Goal: Task Accomplishment & Management: Use online tool/utility

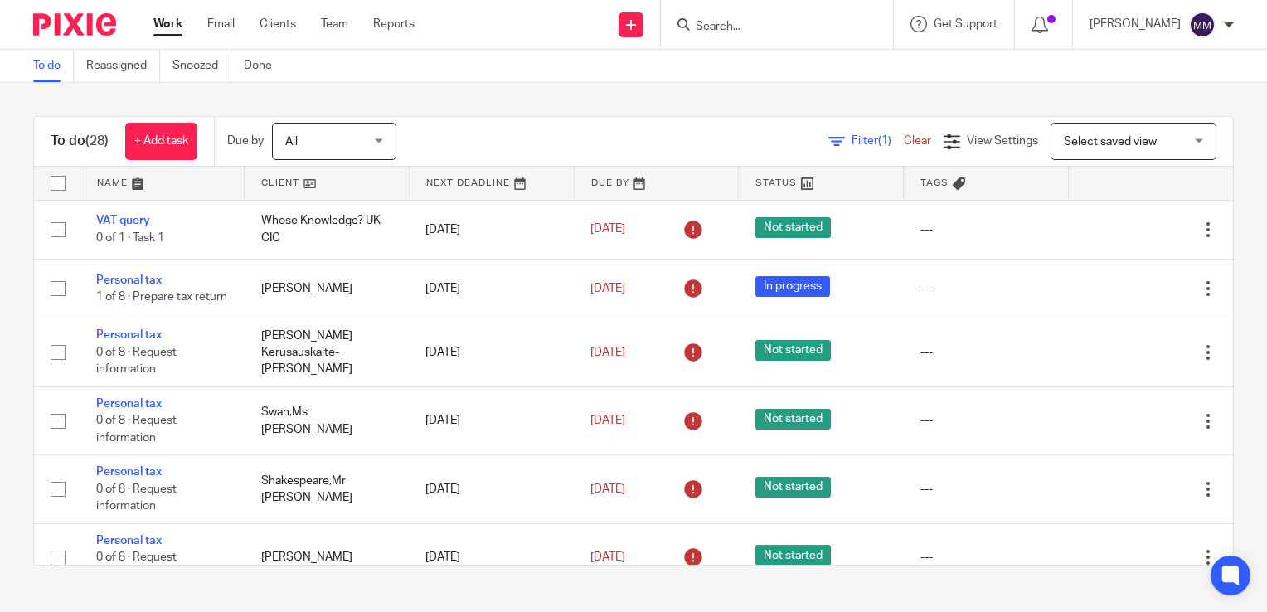
click at [340, 183] on link at bounding box center [327, 183] width 164 height 33
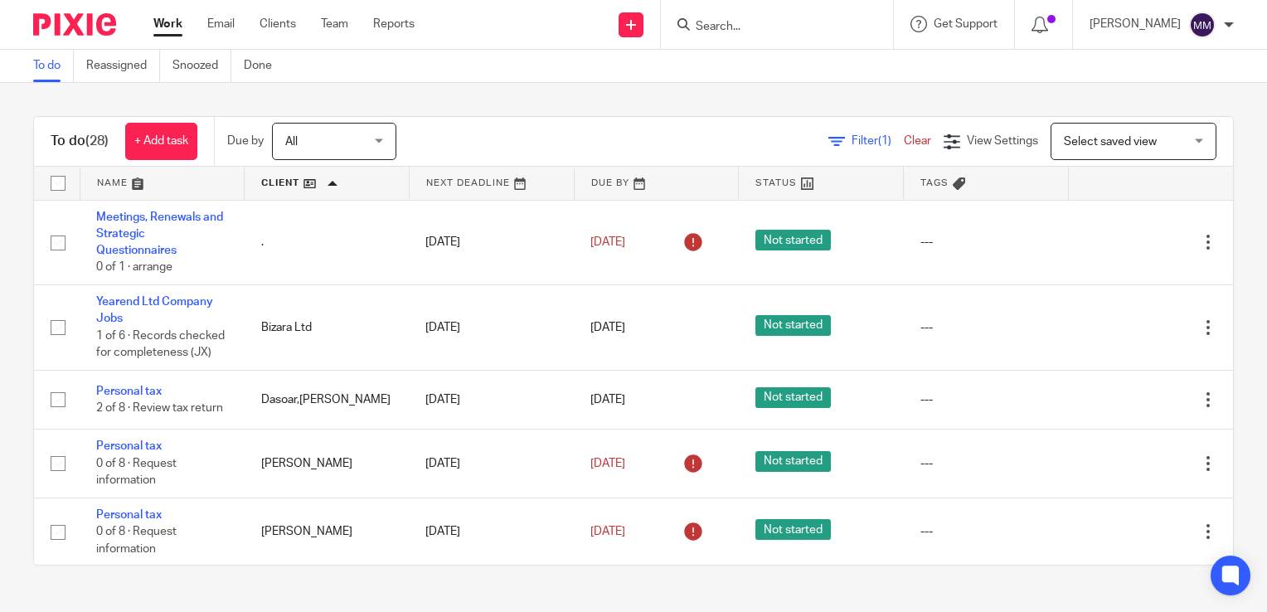
click at [340, 183] on link at bounding box center [327, 183] width 164 height 33
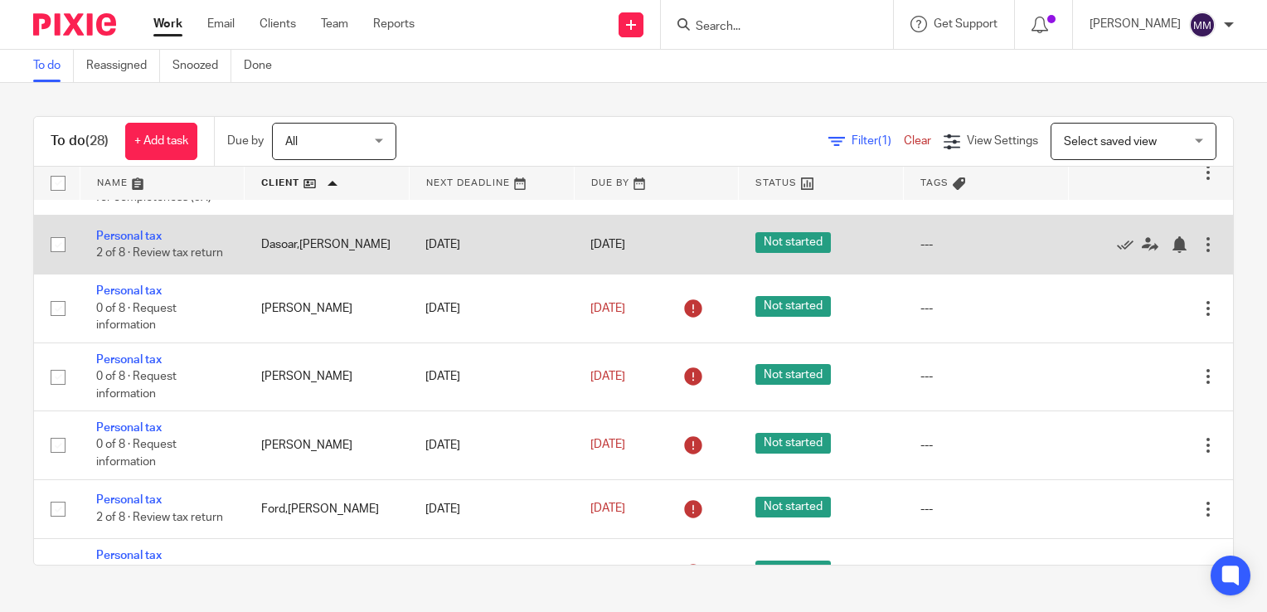
scroll to position [199, 0]
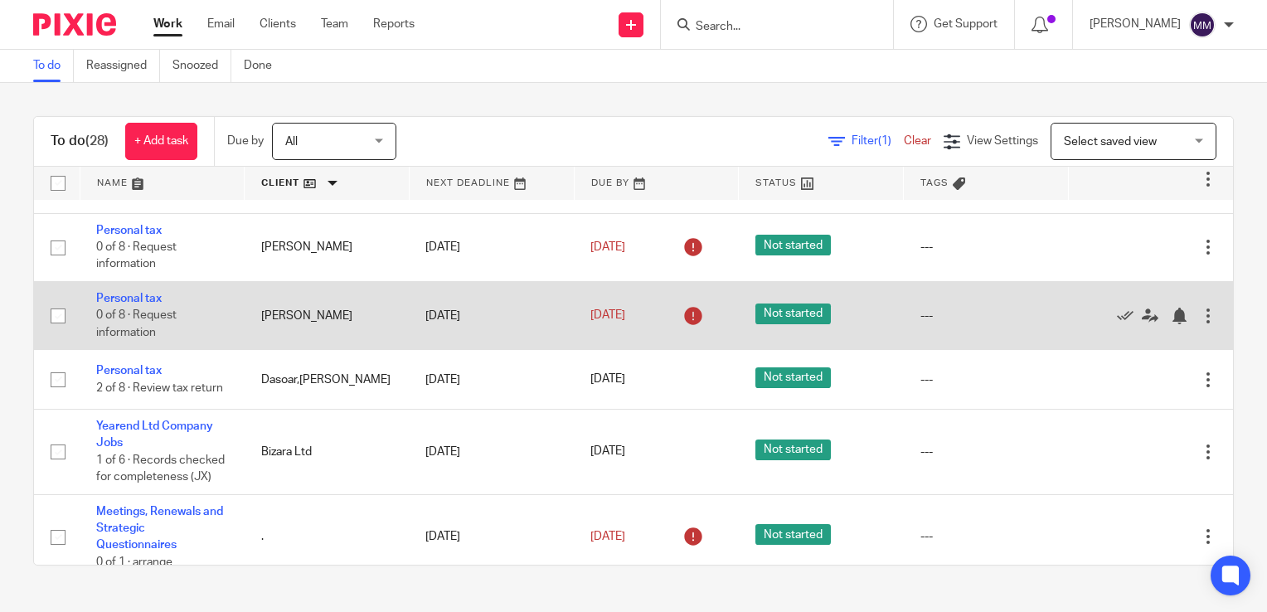
scroll to position [1708, 0]
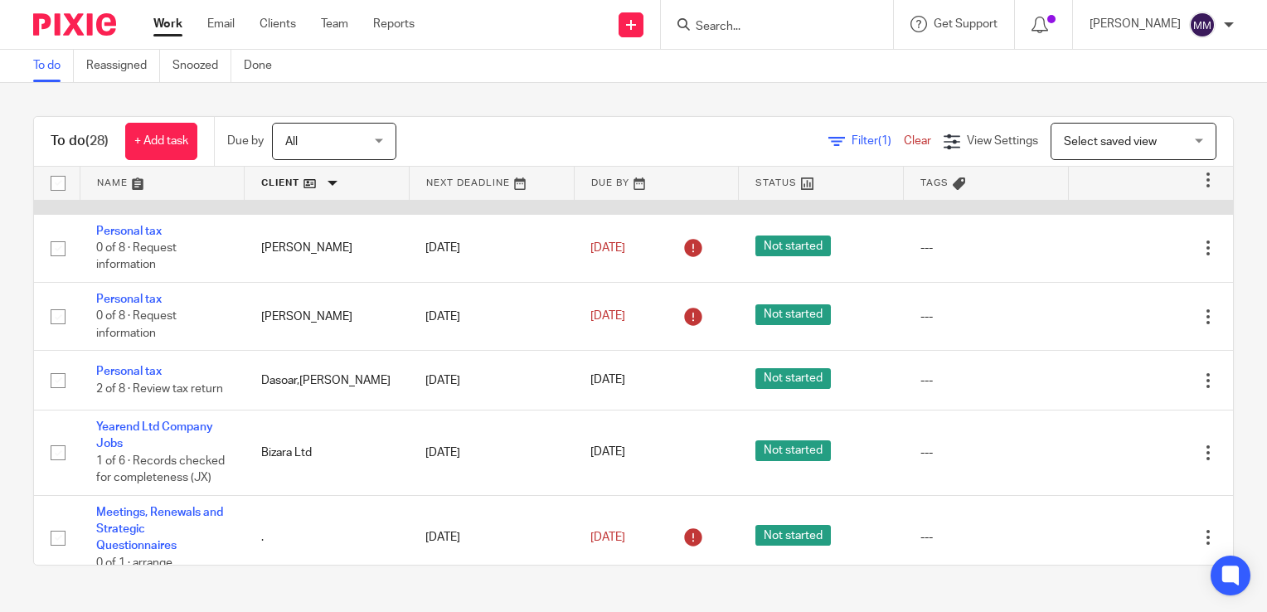
click at [146, 168] on link "Personal tax" at bounding box center [129, 163] width 66 height 12
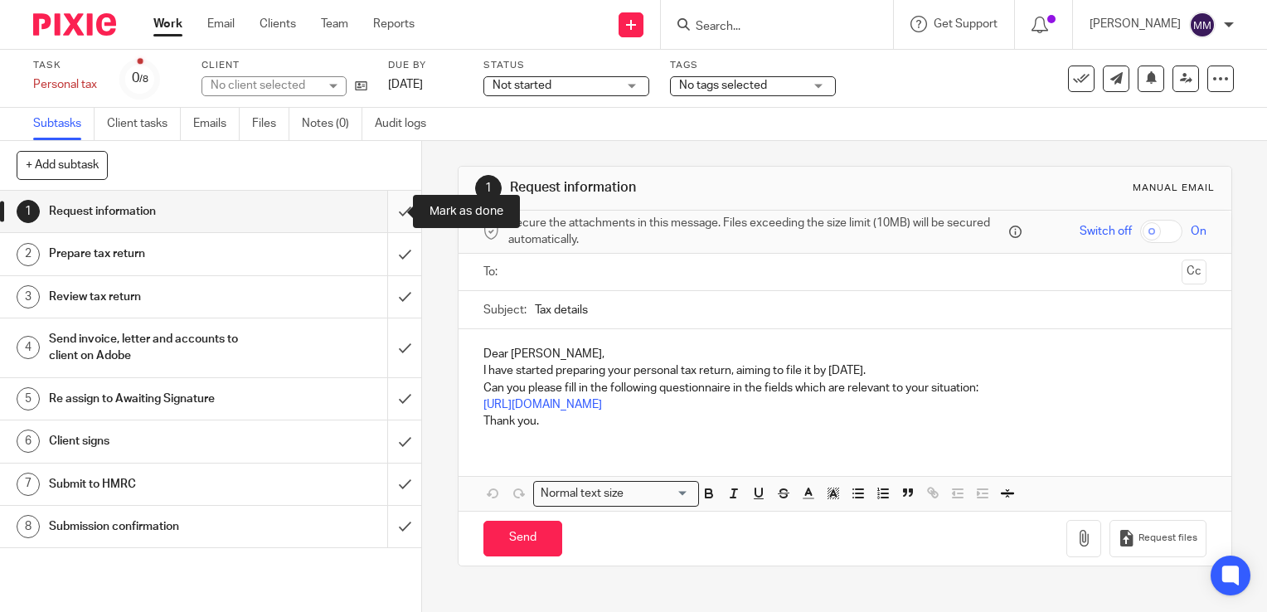
click at [388, 211] on input "submit" at bounding box center [210, 211] width 421 height 41
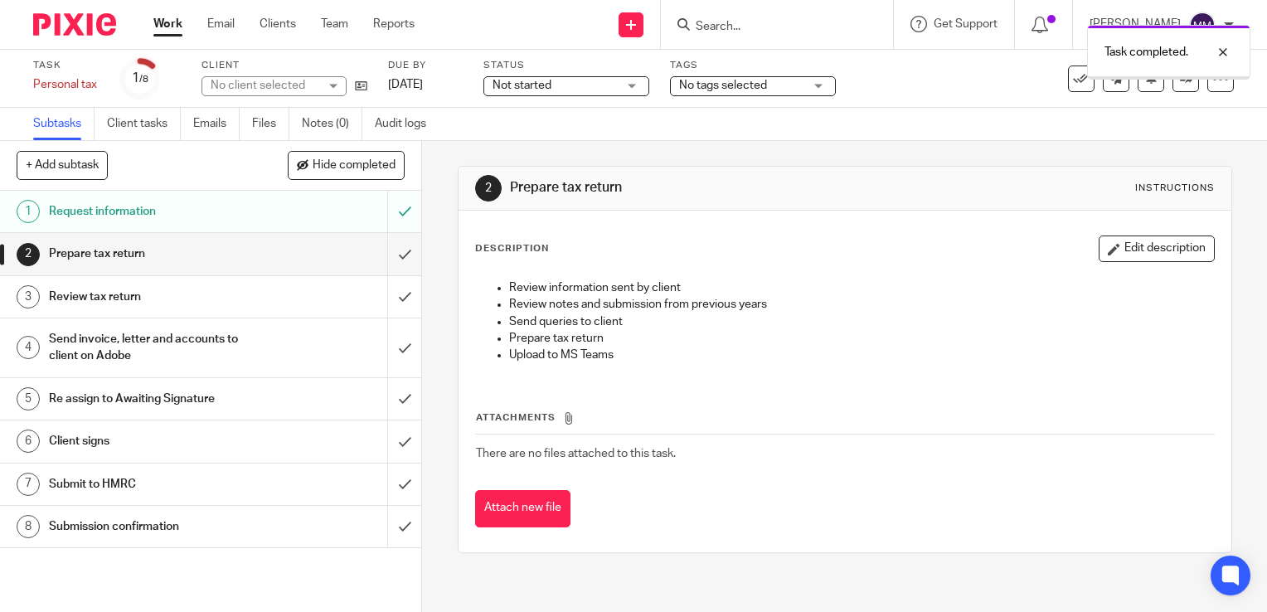
click at [391, 249] on input "submit" at bounding box center [210, 253] width 421 height 41
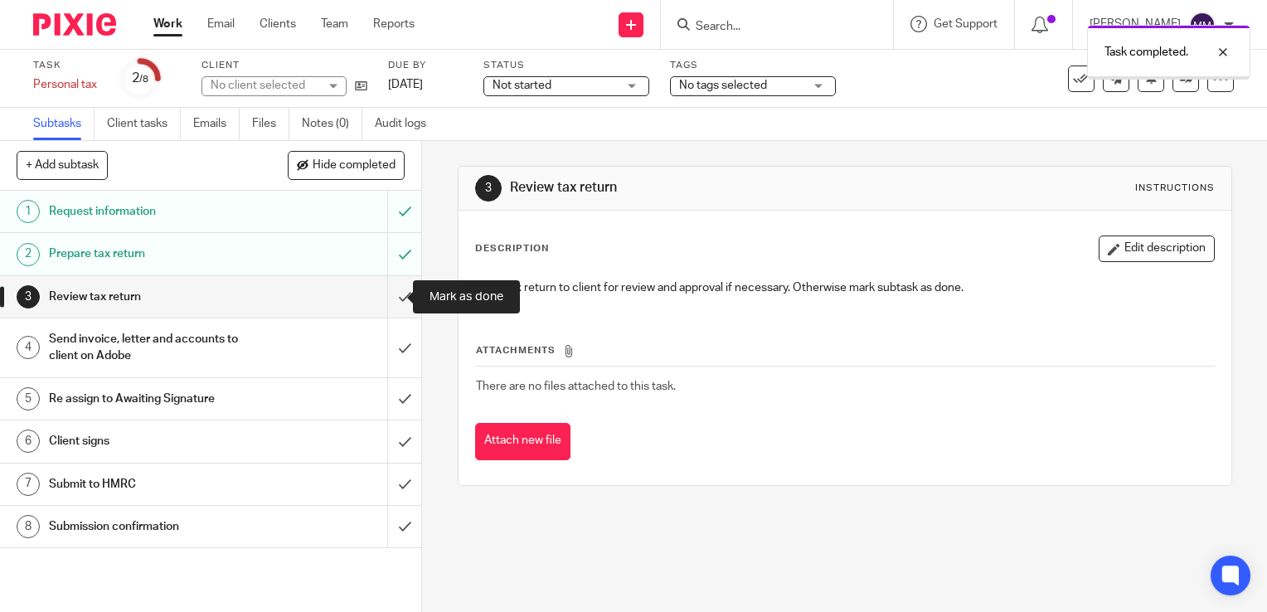
click at [386, 293] on input "submit" at bounding box center [210, 296] width 421 height 41
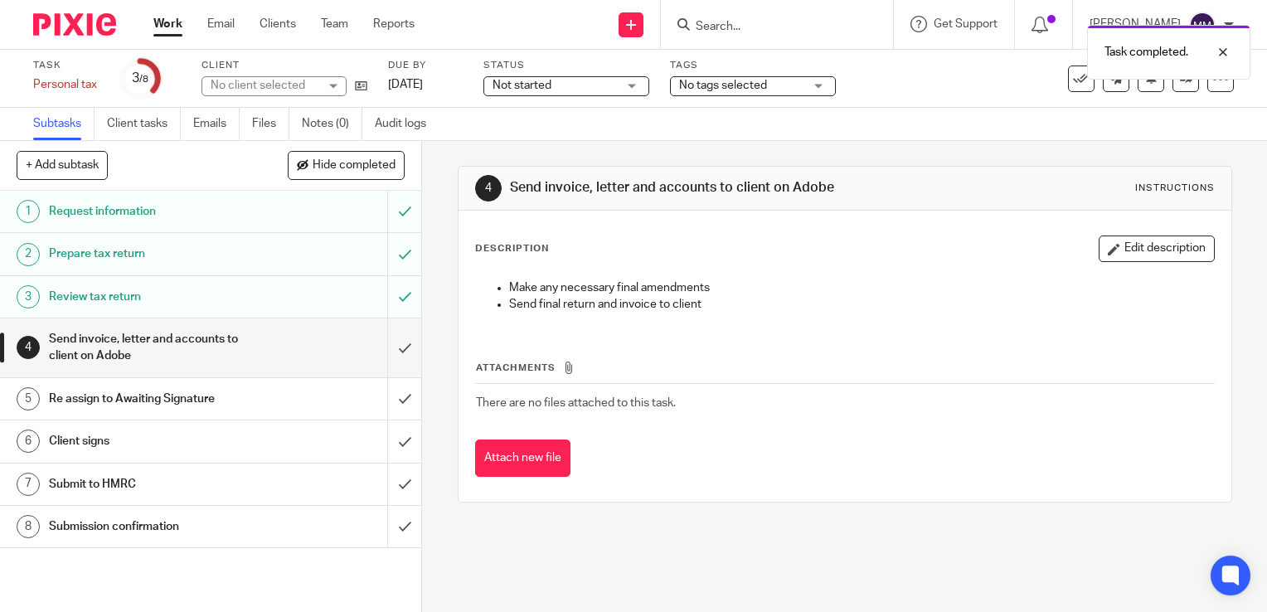
click at [608, 86] on span "Not started" at bounding box center [555, 85] width 124 height 17
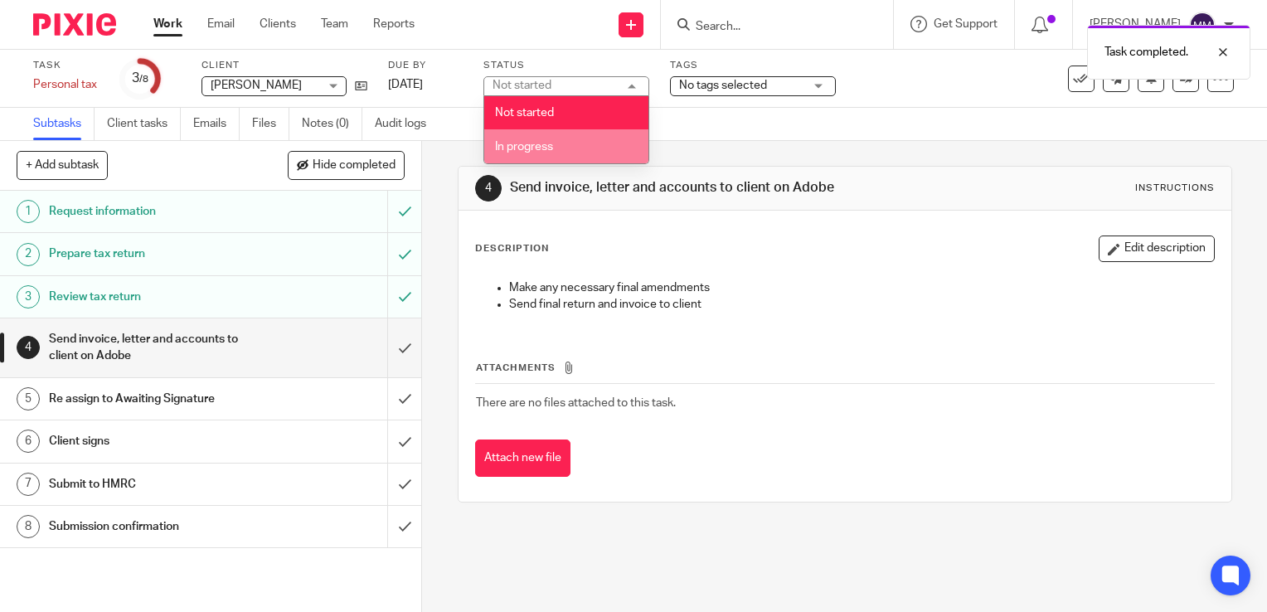
click at [605, 134] on ul "Not started In progress" at bounding box center [566, 129] width 164 height 67
click at [605, 134] on li "In progress" at bounding box center [566, 146] width 164 height 34
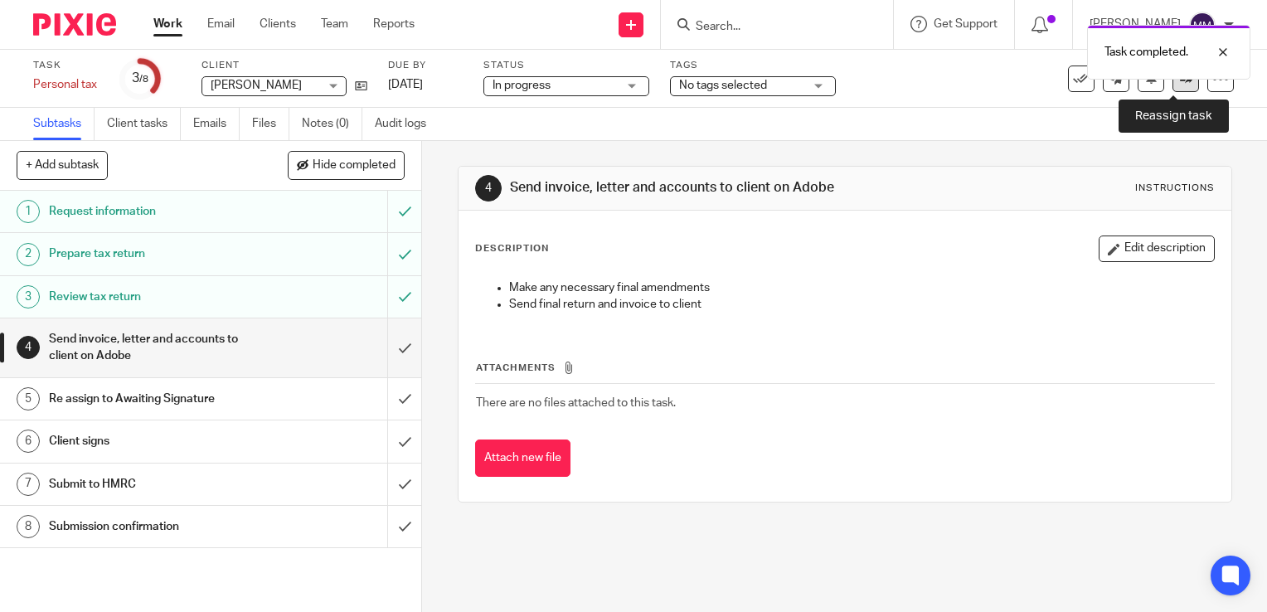
click at [1173, 87] on link at bounding box center [1186, 79] width 27 height 27
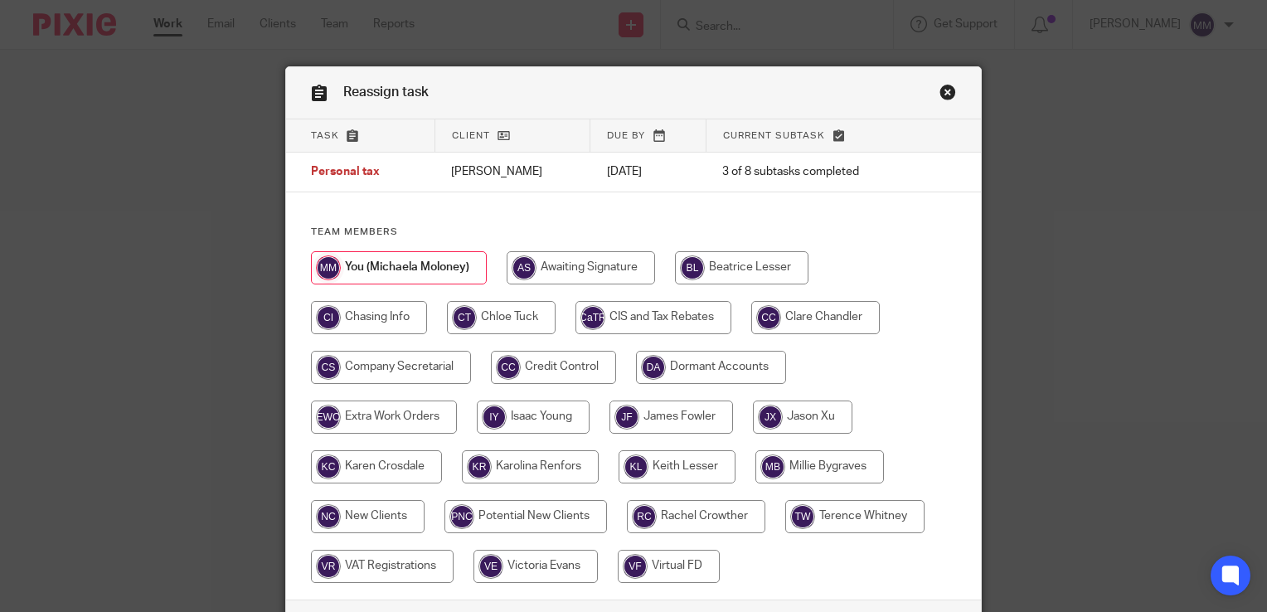
click at [678, 469] on input "radio" at bounding box center [677, 466] width 117 height 33
radio input "true"
click at [678, 469] on input "radio" at bounding box center [677, 466] width 116 height 33
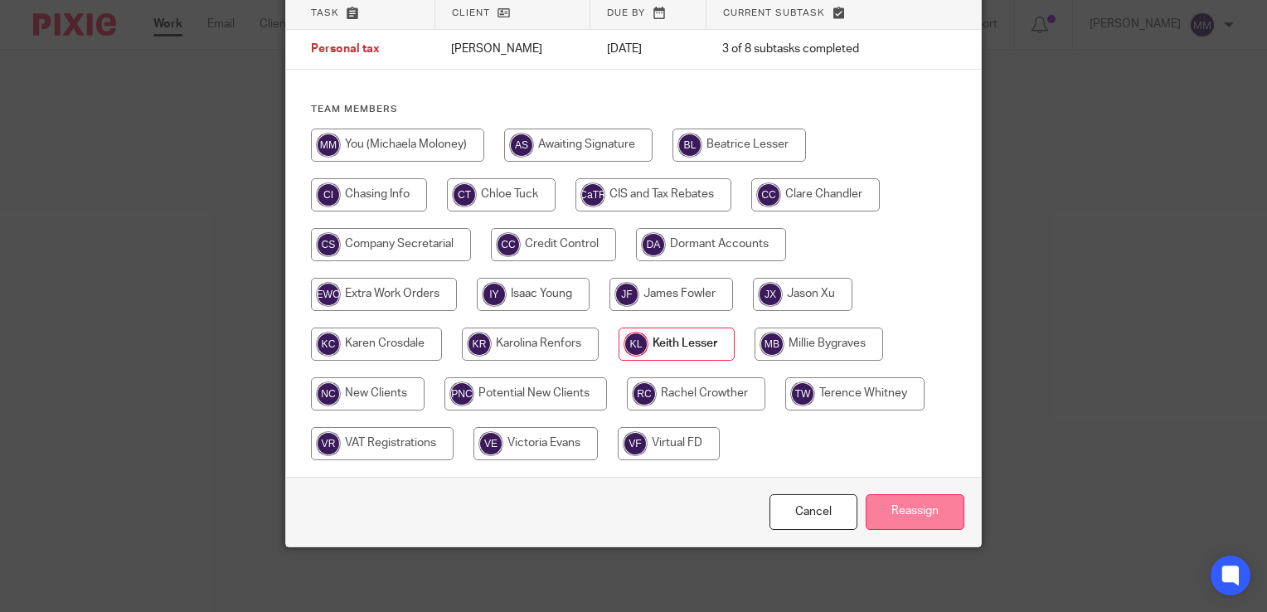
click at [891, 509] on input "Reassign" at bounding box center [915, 512] width 99 height 36
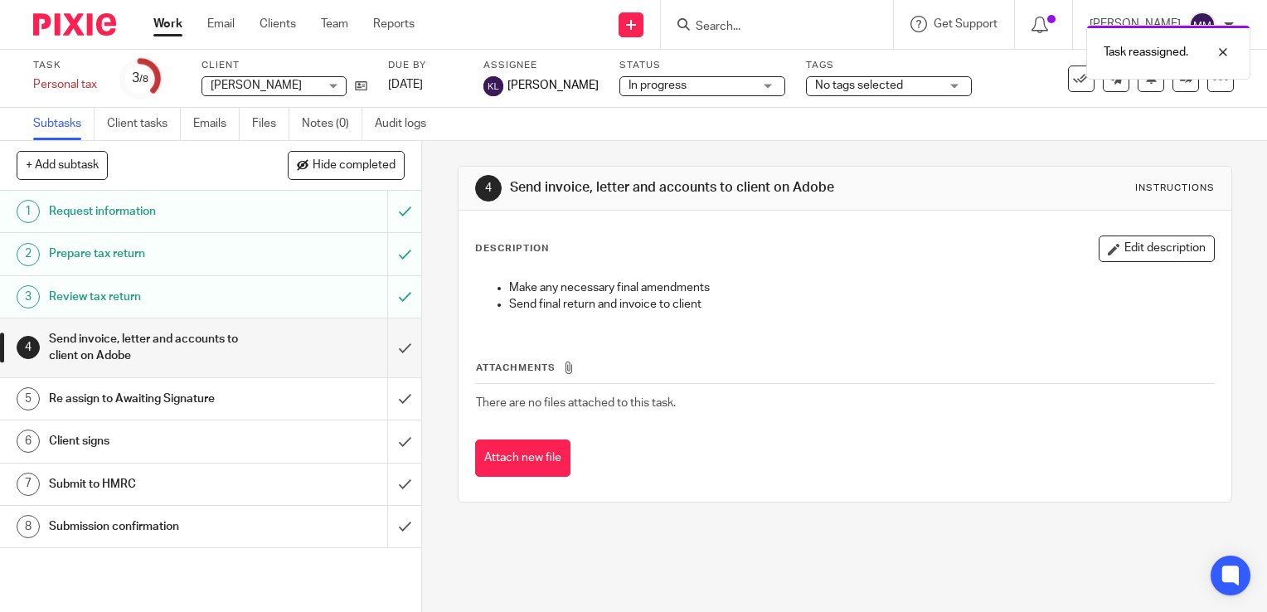
click at [61, 25] on img at bounding box center [74, 24] width 83 height 22
